Goal: Task Accomplishment & Management: Manage account settings

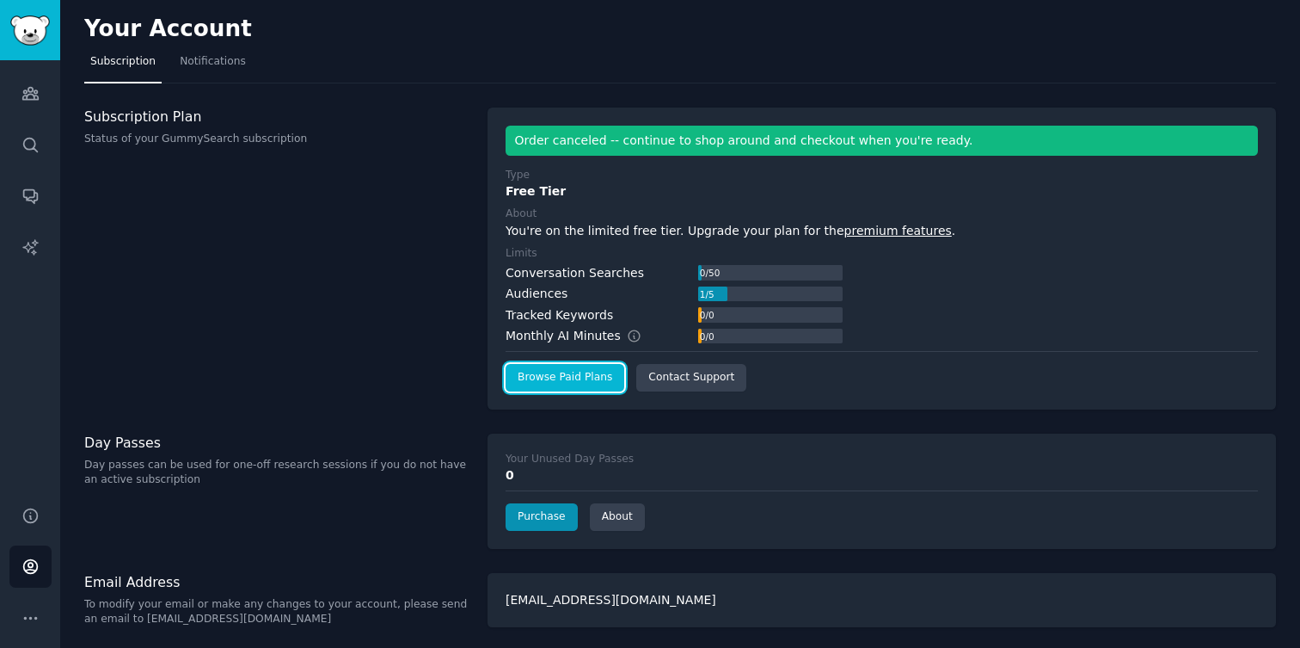
click at [585, 383] on link "Browse Paid Plans" at bounding box center [565, 378] width 119 height 28
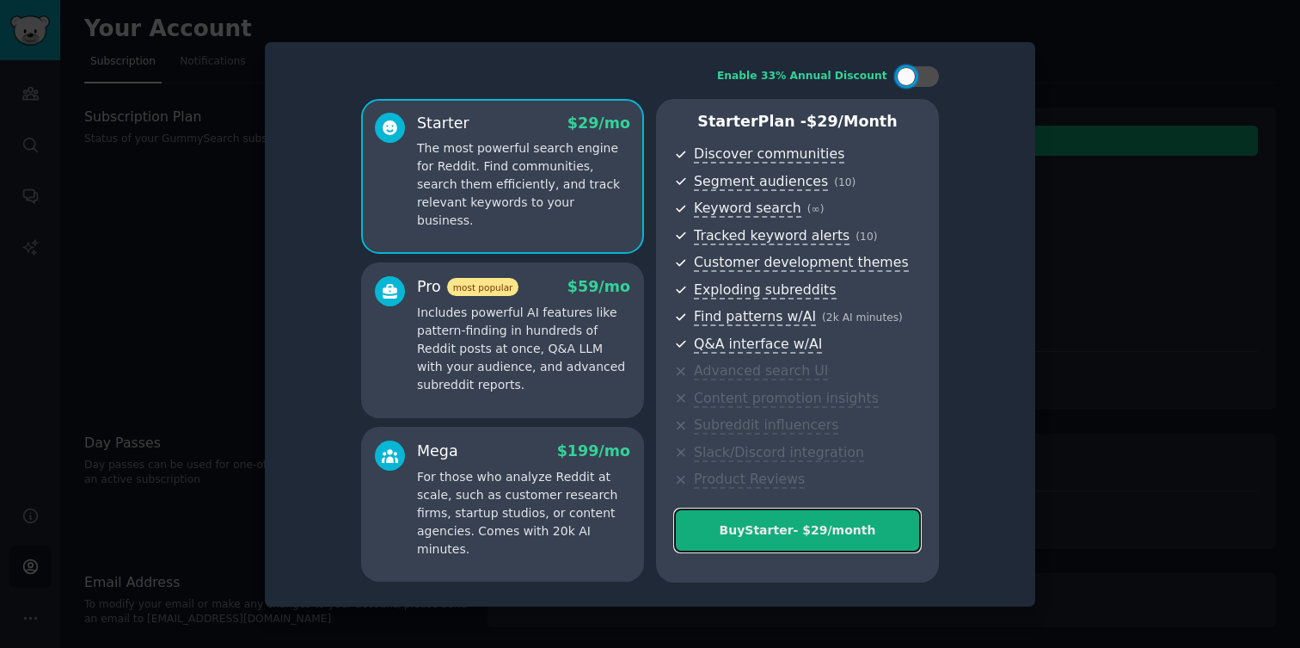
click at [789, 529] on div "Buy Starter - $ 29 /month" at bounding box center [797, 530] width 245 height 18
click at [777, 529] on div "Buy Starter - $ 29 /month" at bounding box center [797, 530] width 245 height 18
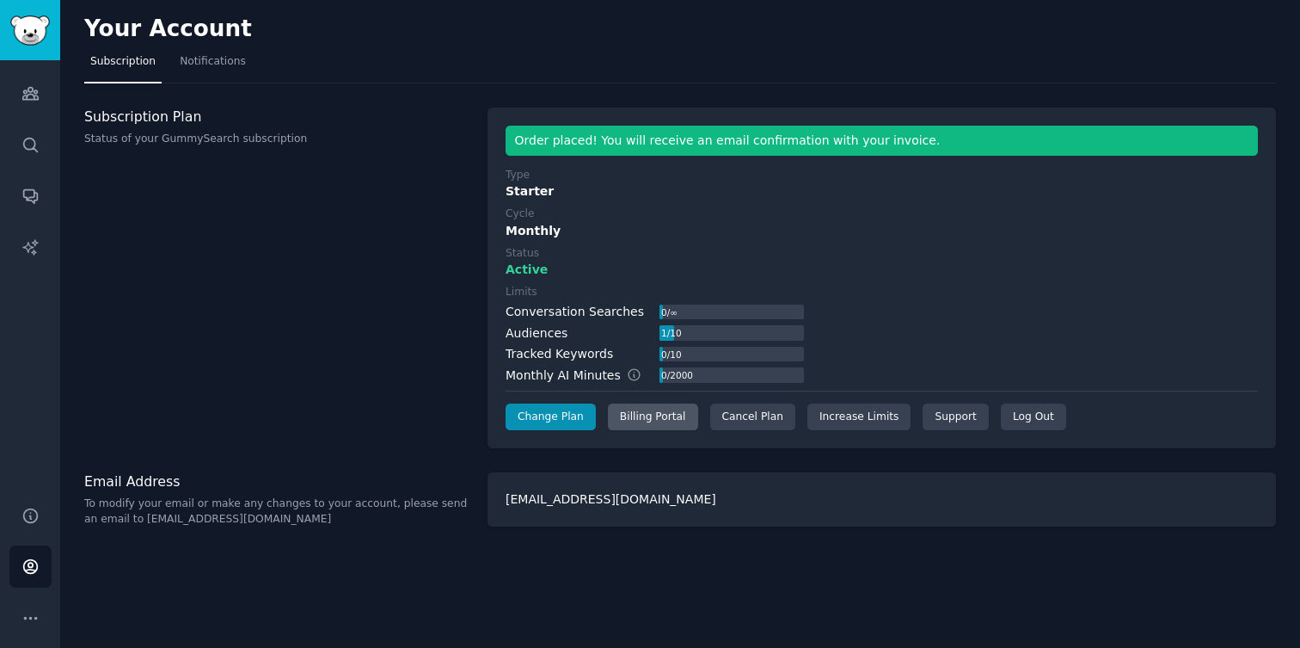
click at [641, 415] on div "Billing Portal" at bounding box center [653, 417] width 90 height 28
click at [658, 412] on div "Billing Portal" at bounding box center [653, 417] width 90 height 28
click at [723, 422] on div "Cancel Plan" at bounding box center [752, 417] width 85 height 28
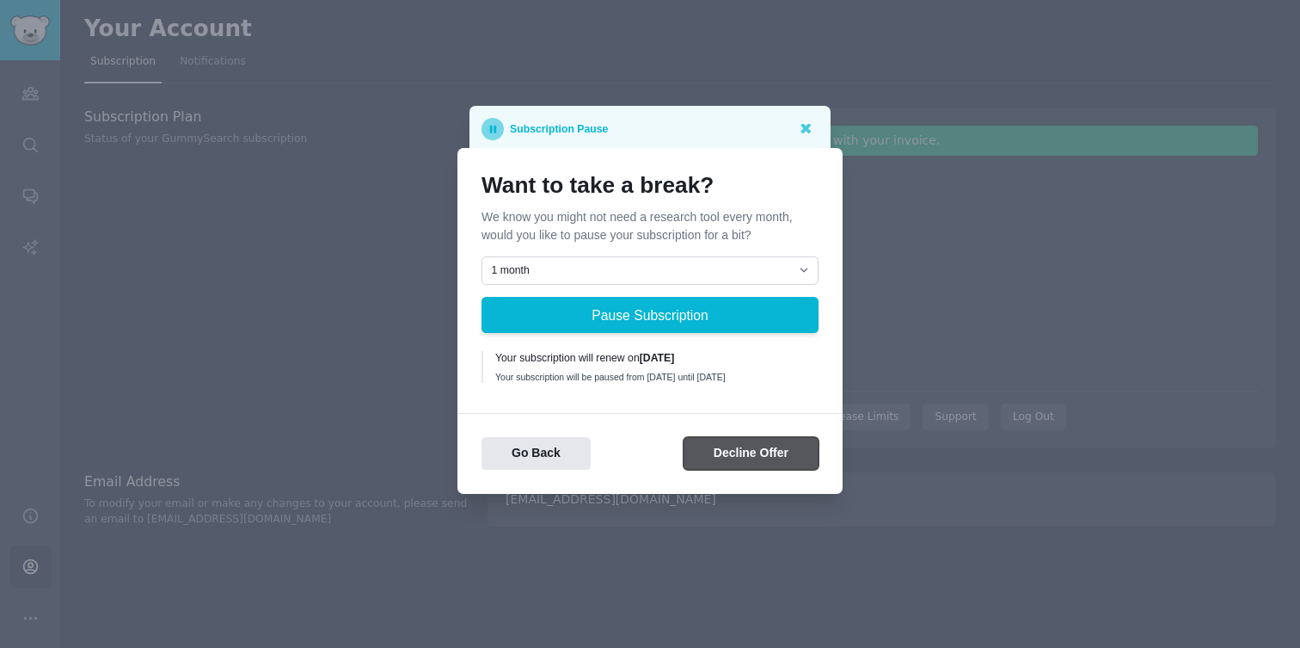
click at [754, 464] on button "Decline Offer" at bounding box center [751, 454] width 135 height 34
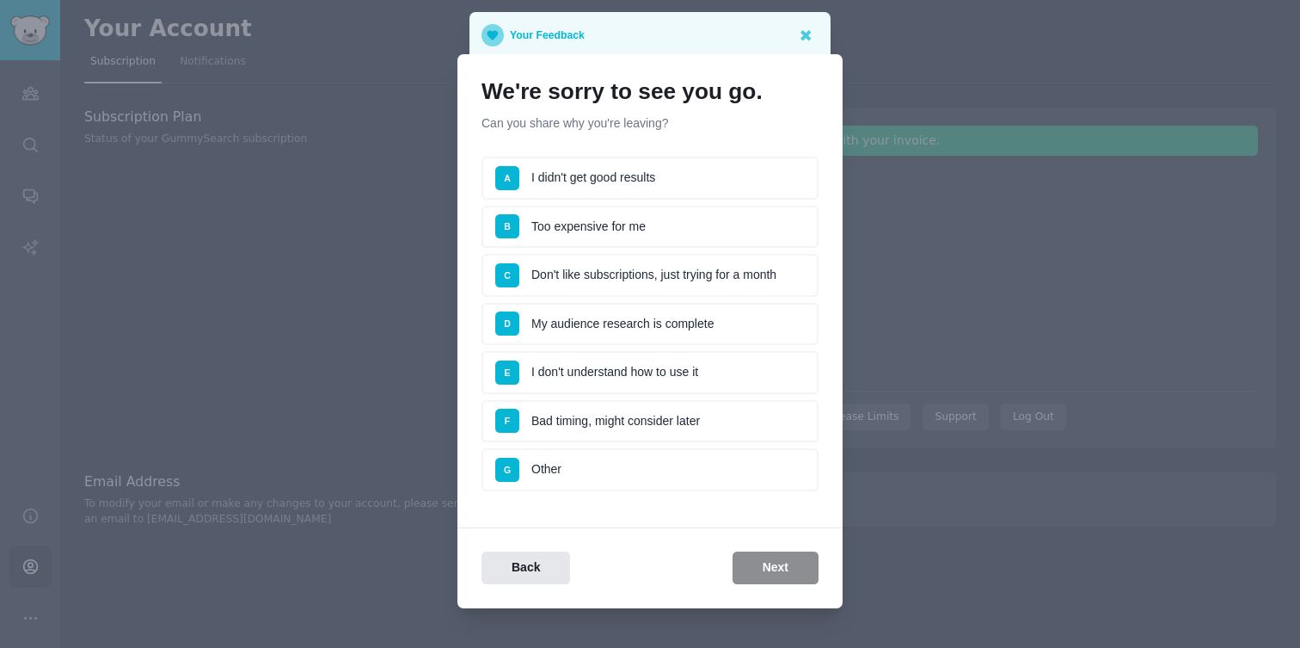
click at [677, 335] on li "D My audience research is complete" at bounding box center [650, 324] width 337 height 43
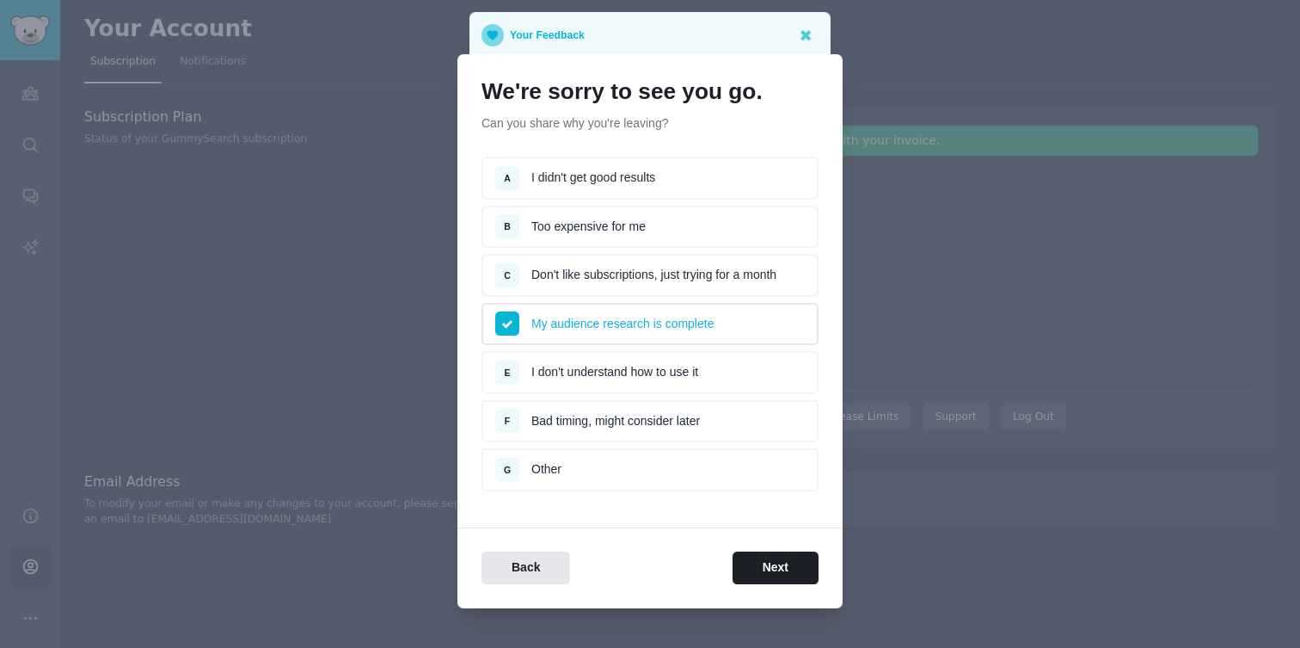
click at [669, 329] on li "My audience research is complete" at bounding box center [650, 324] width 337 height 43
click at [574, 378] on li "E I don't understand how to use it" at bounding box center [650, 372] width 337 height 43
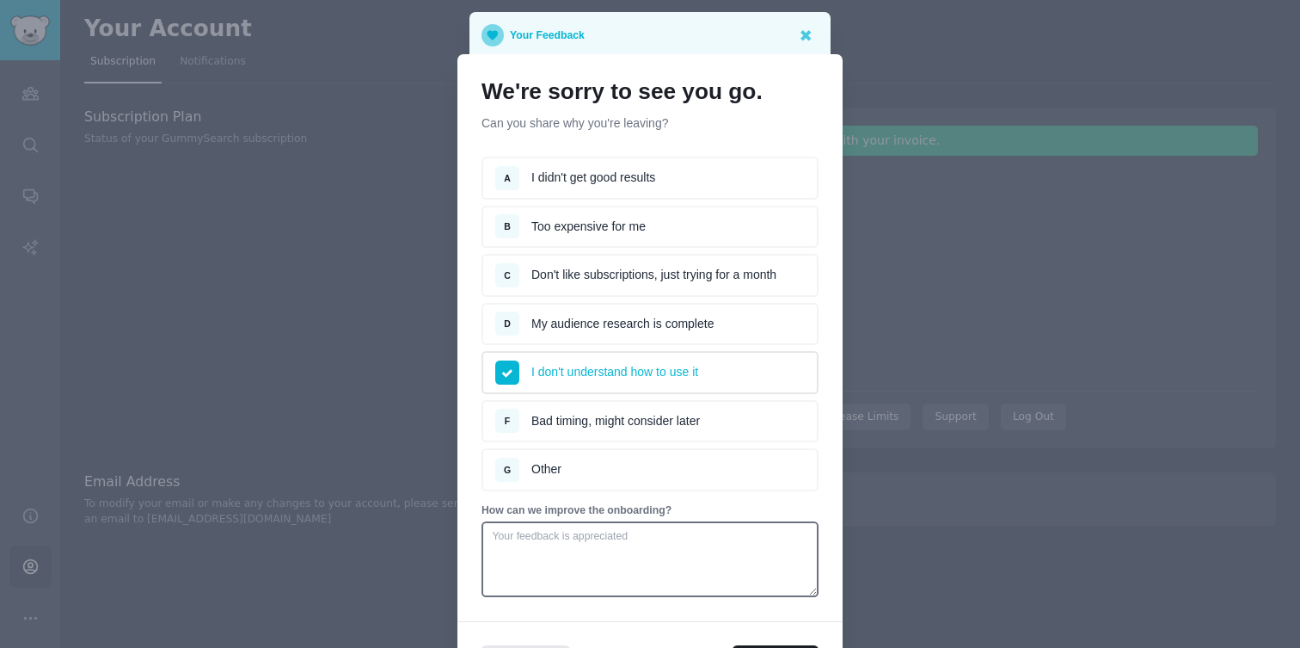
click at [574, 463] on li "G Other" at bounding box center [650, 469] width 337 height 43
click at [585, 415] on li "F Bad timing, might consider later" at bounding box center [650, 421] width 337 height 43
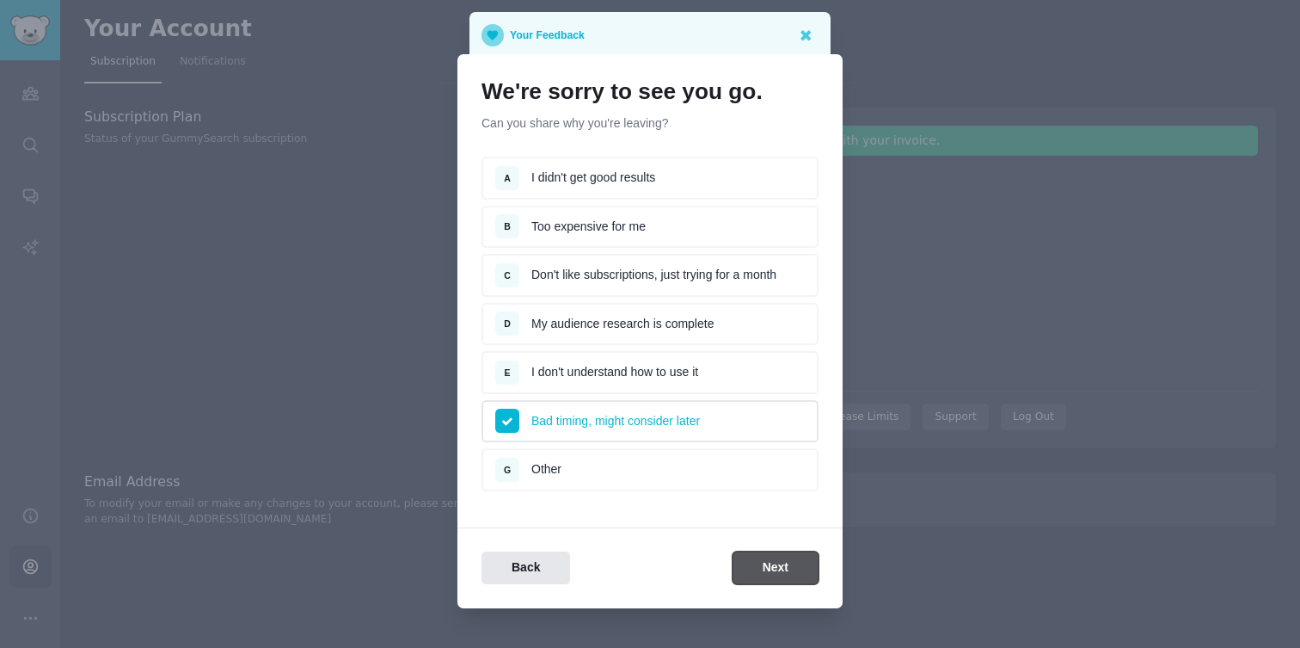
click at [761, 563] on button "Next" at bounding box center [776, 568] width 86 height 34
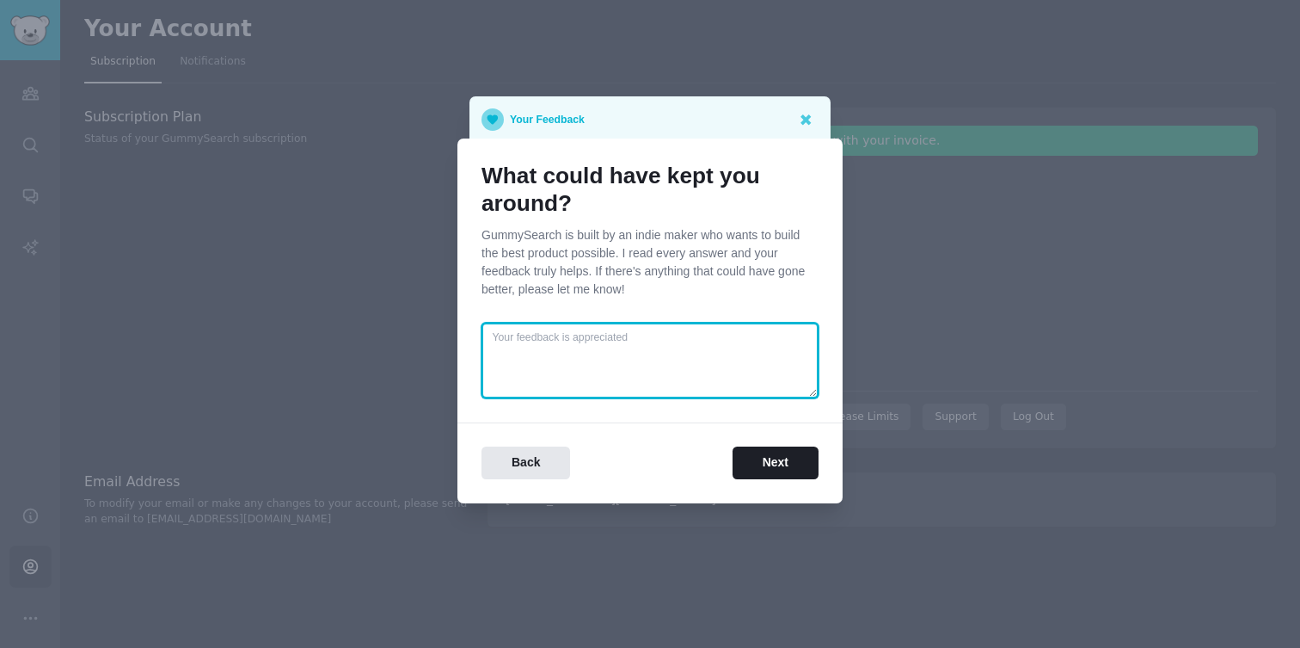
click at [645, 359] on textarea at bounding box center [650, 360] width 337 height 76
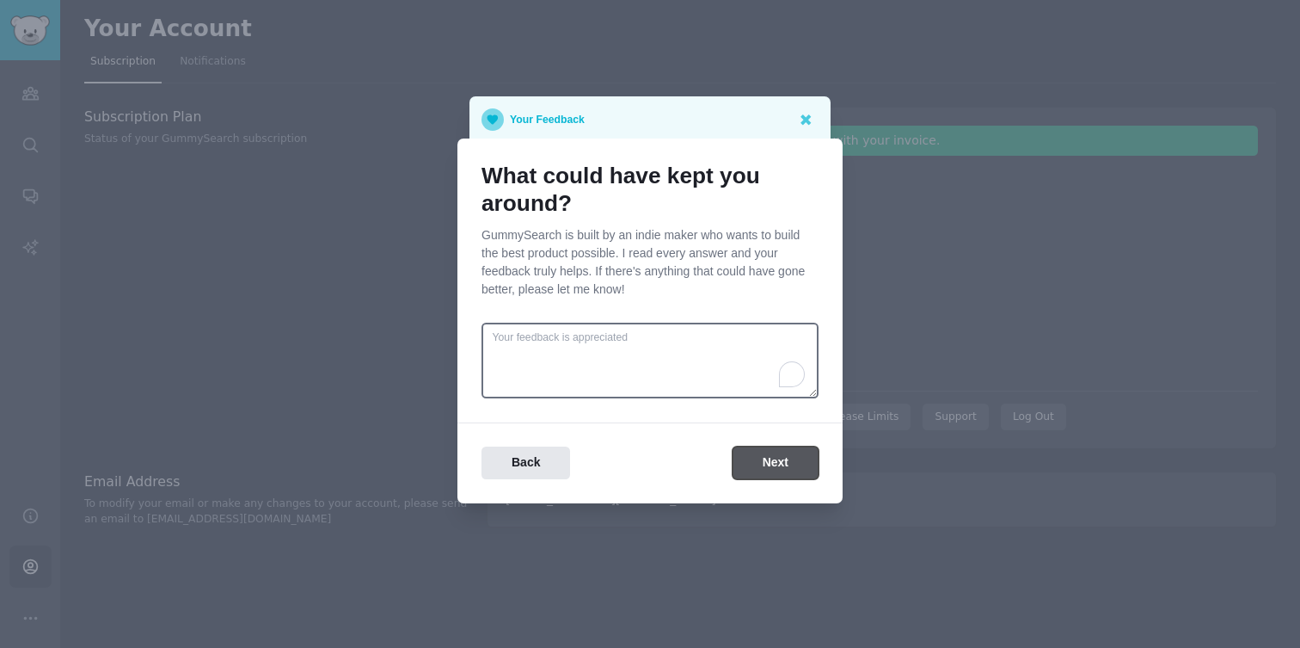
click at [769, 458] on button "Next" at bounding box center [776, 463] width 86 height 34
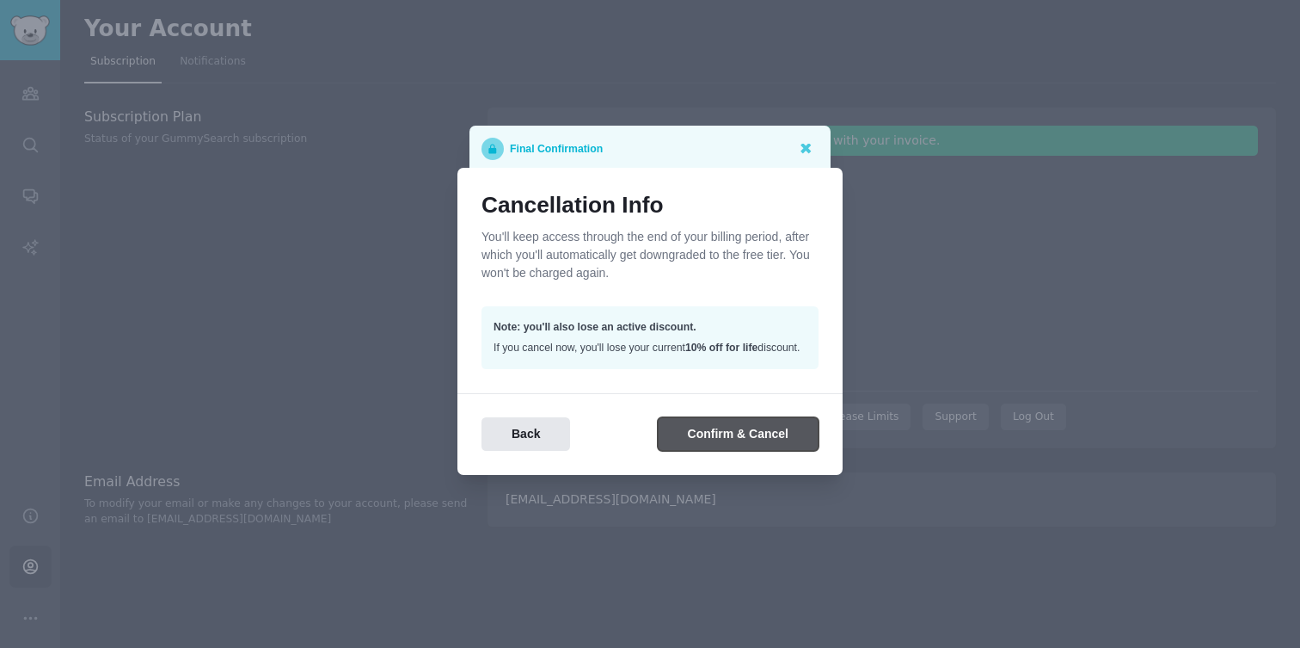
click at [746, 445] on button "Confirm & Cancel" at bounding box center [738, 434] width 161 height 34
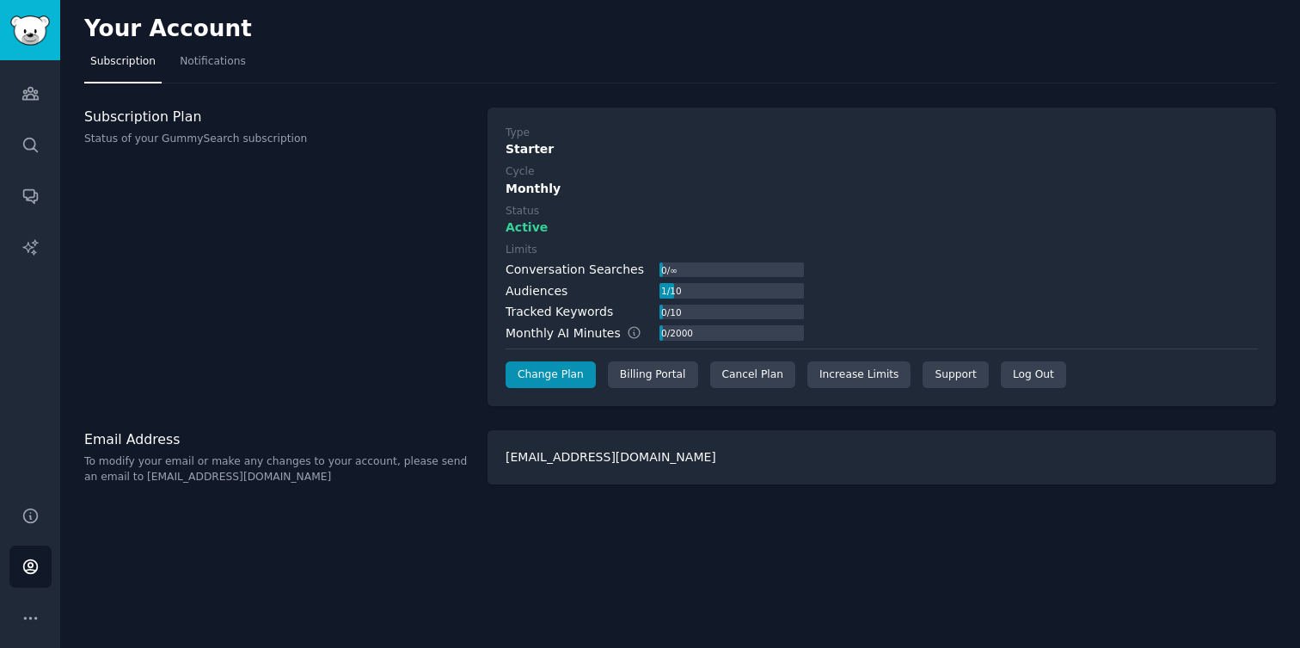
click at [979, 240] on div "Type Starter Cycle Monthly Status Active Limits Conversation Searches 0 / ∞ Aud…" at bounding box center [882, 257] width 752 height 263
click at [758, 376] on div "Cancel Plan" at bounding box center [752, 375] width 85 height 28
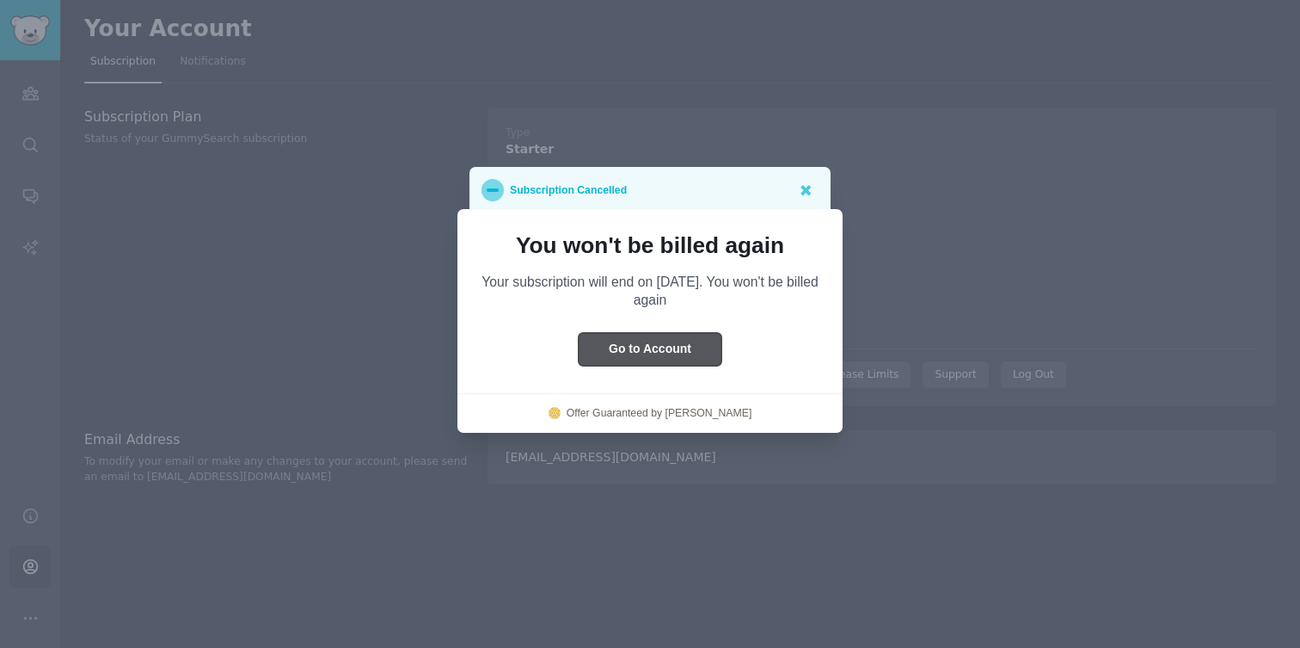
click at [662, 353] on button "Go to Account" at bounding box center [650, 350] width 143 height 34
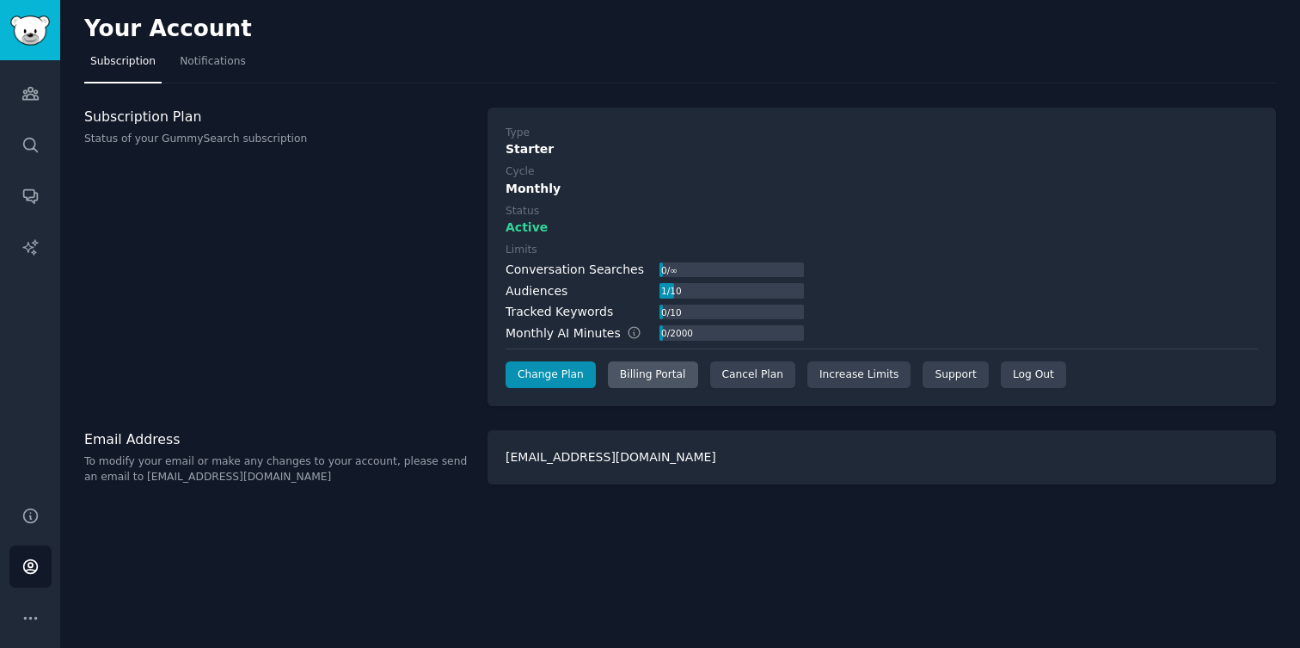
click at [667, 374] on div "Billing Portal" at bounding box center [653, 375] width 90 height 28
